Goal: Information Seeking & Learning: Learn about a topic

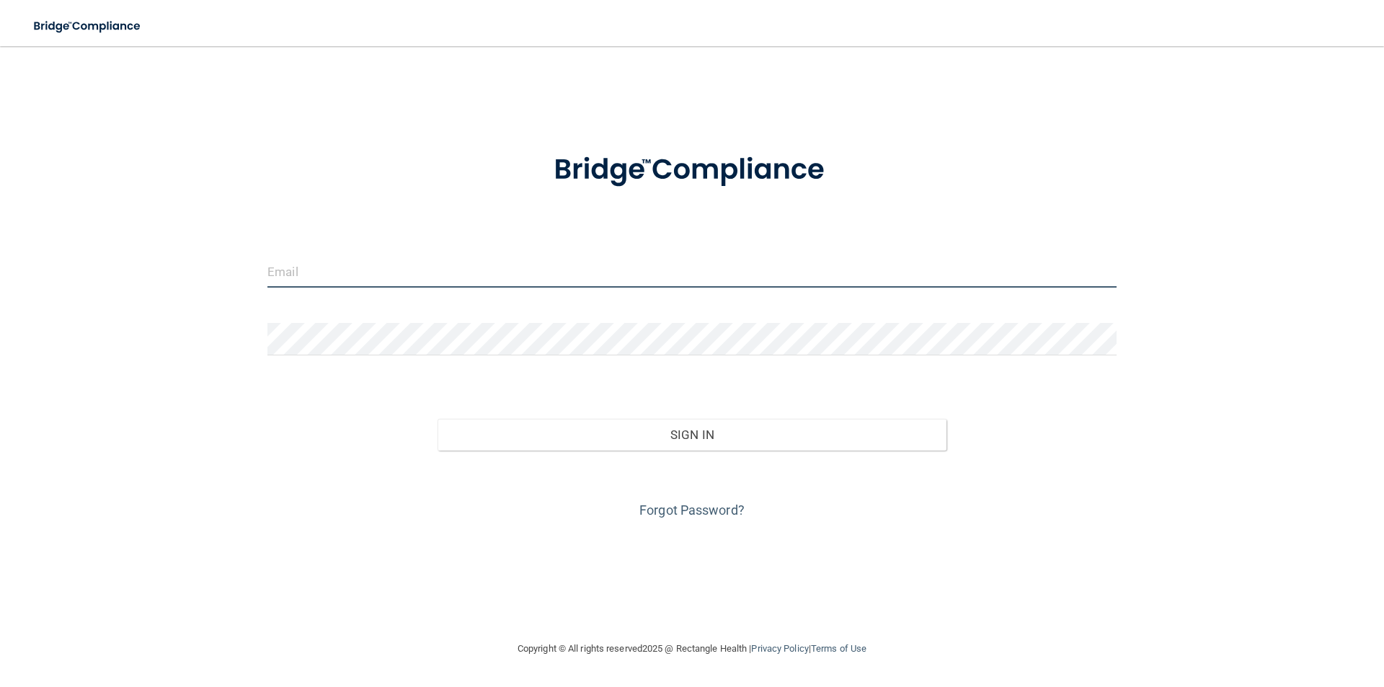
click at [317, 275] on input "email" at bounding box center [691, 271] width 849 height 32
type input "[EMAIL_ADDRESS][DOMAIN_NAME]"
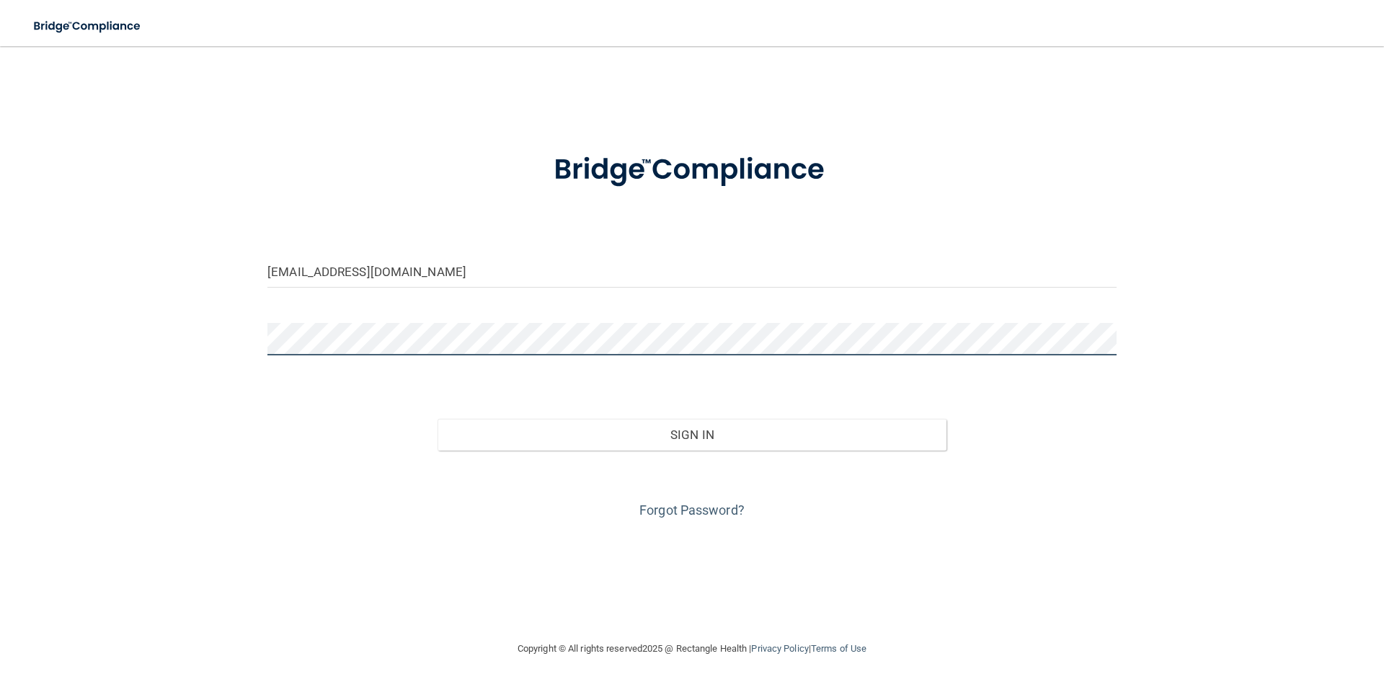
click at [438, 419] on button "Sign In" at bounding box center [693, 435] width 510 height 32
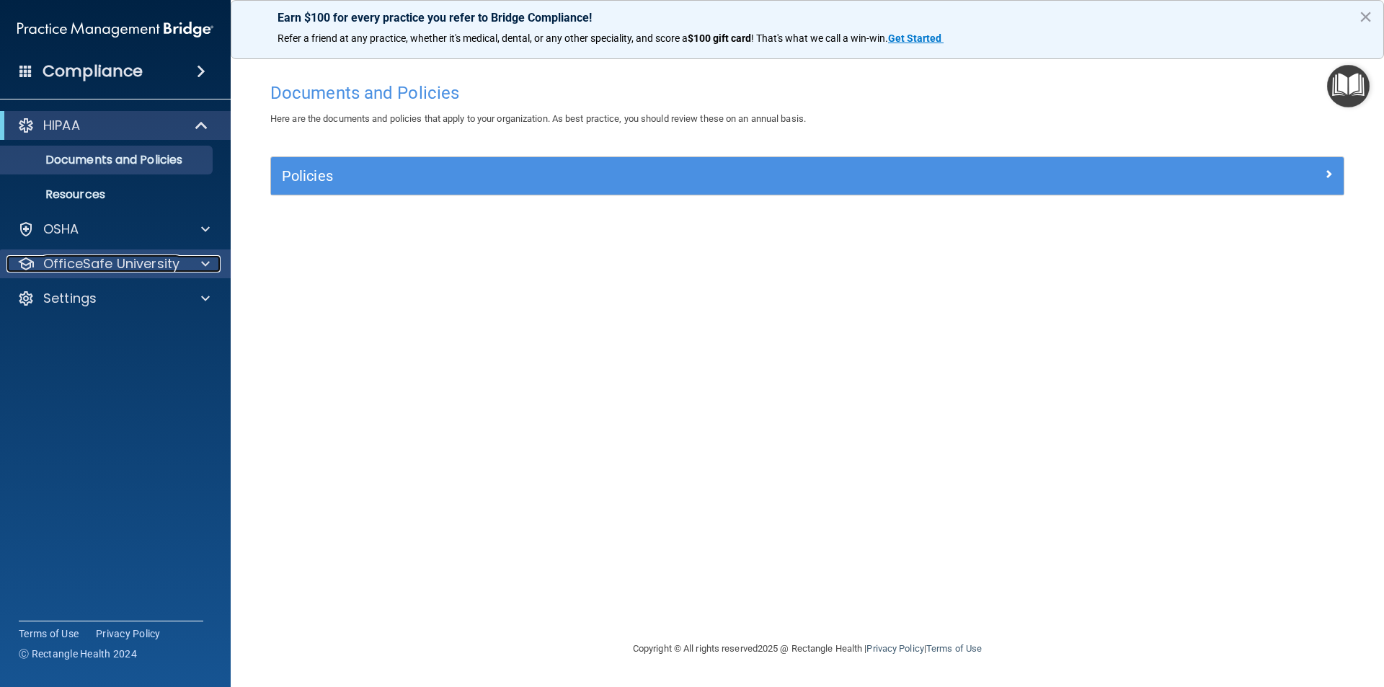
click at [185, 268] on div at bounding box center [203, 263] width 36 height 17
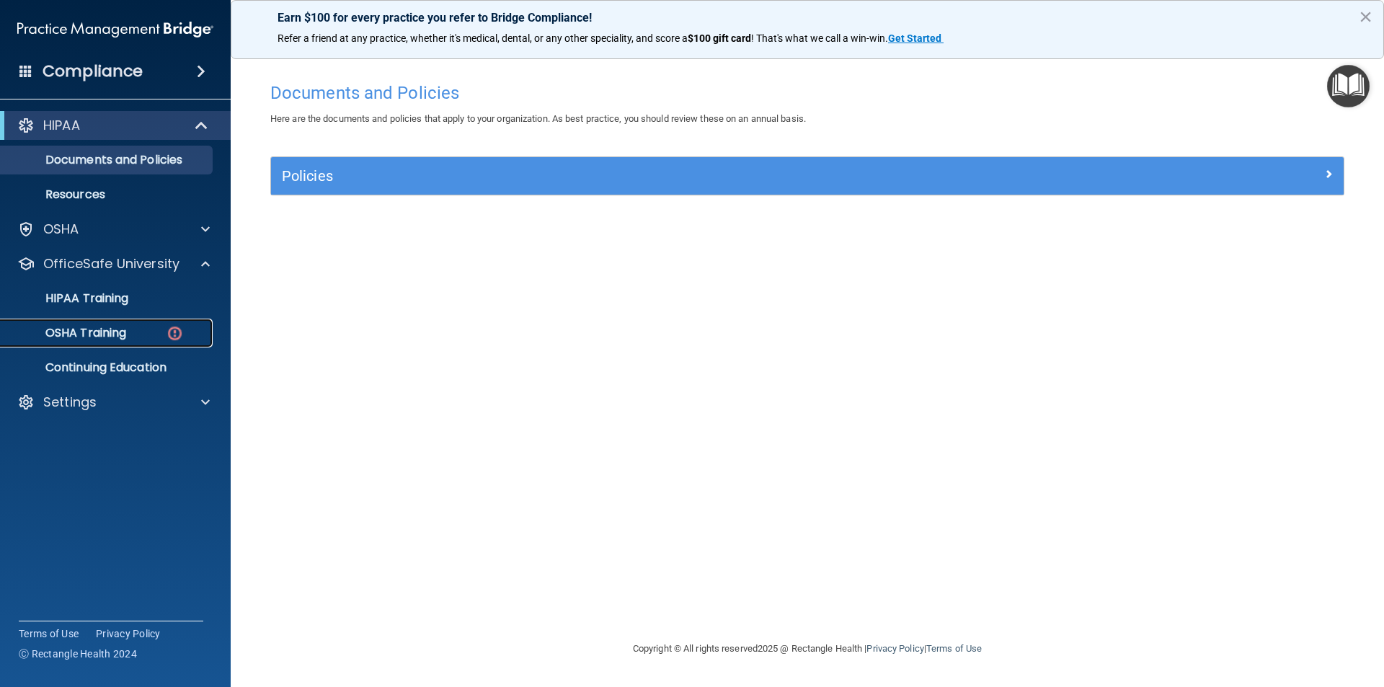
click at [185, 332] on div "OSHA Training" at bounding box center [107, 333] width 197 height 14
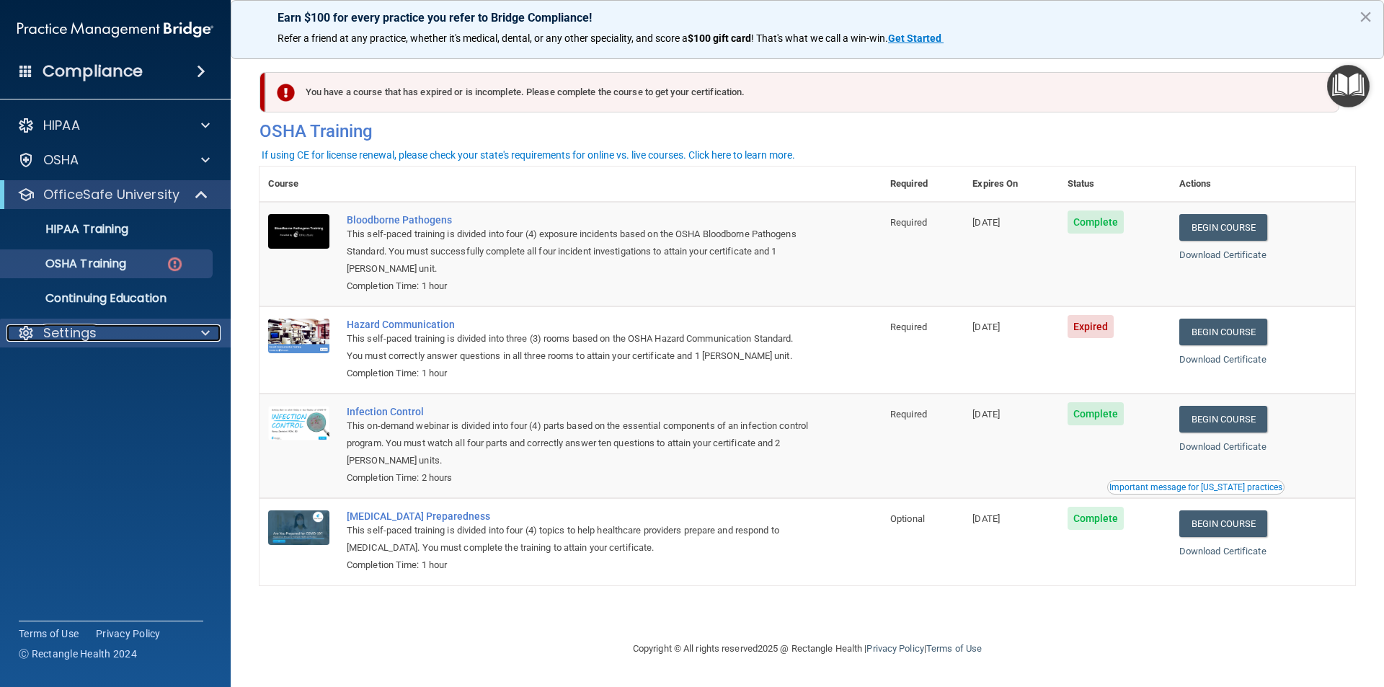
click at [81, 324] on p "Settings" at bounding box center [69, 332] width 53 height 17
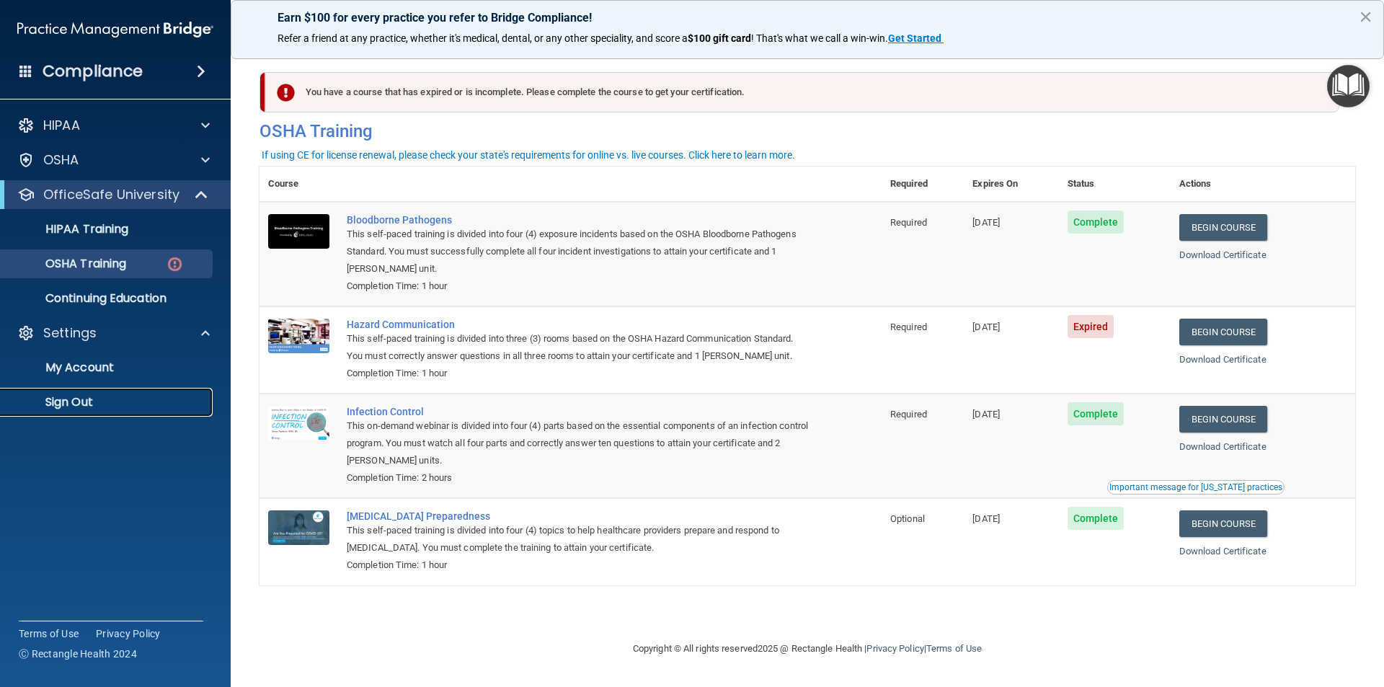
click at [105, 398] on p "Sign Out" at bounding box center [107, 402] width 197 height 14
